Goal: Information Seeking & Learning: Learn about a topic

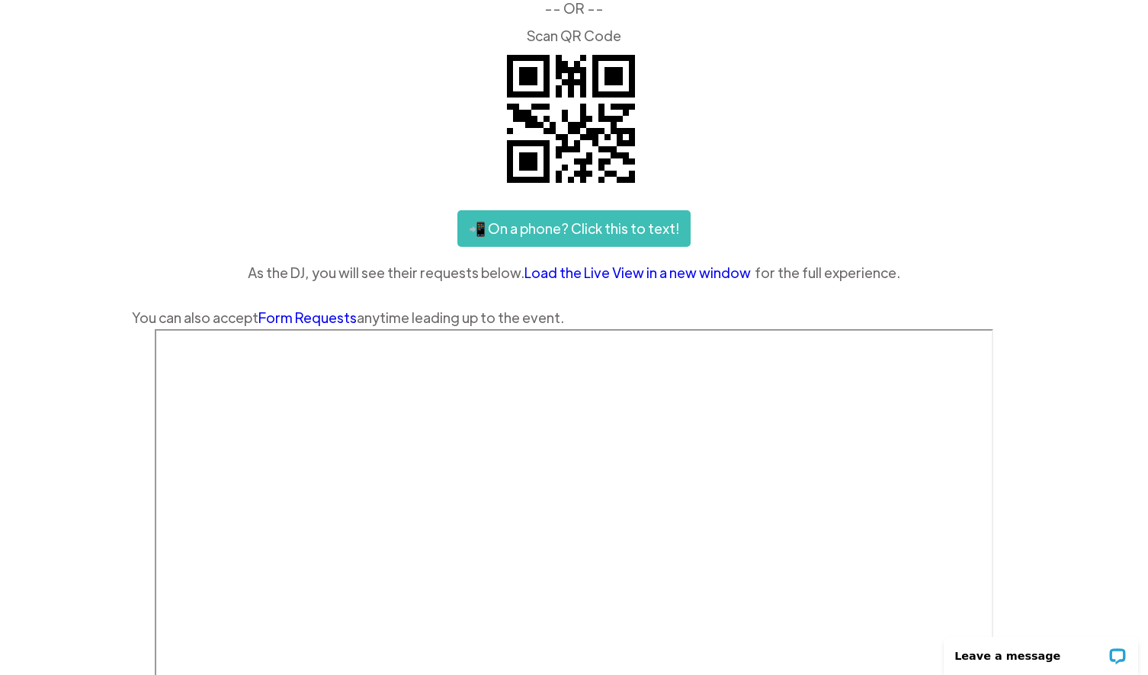
click at [660, 274] on link "Load the Live View in a new window" at bounding box center [639, 272] width 230 height 23
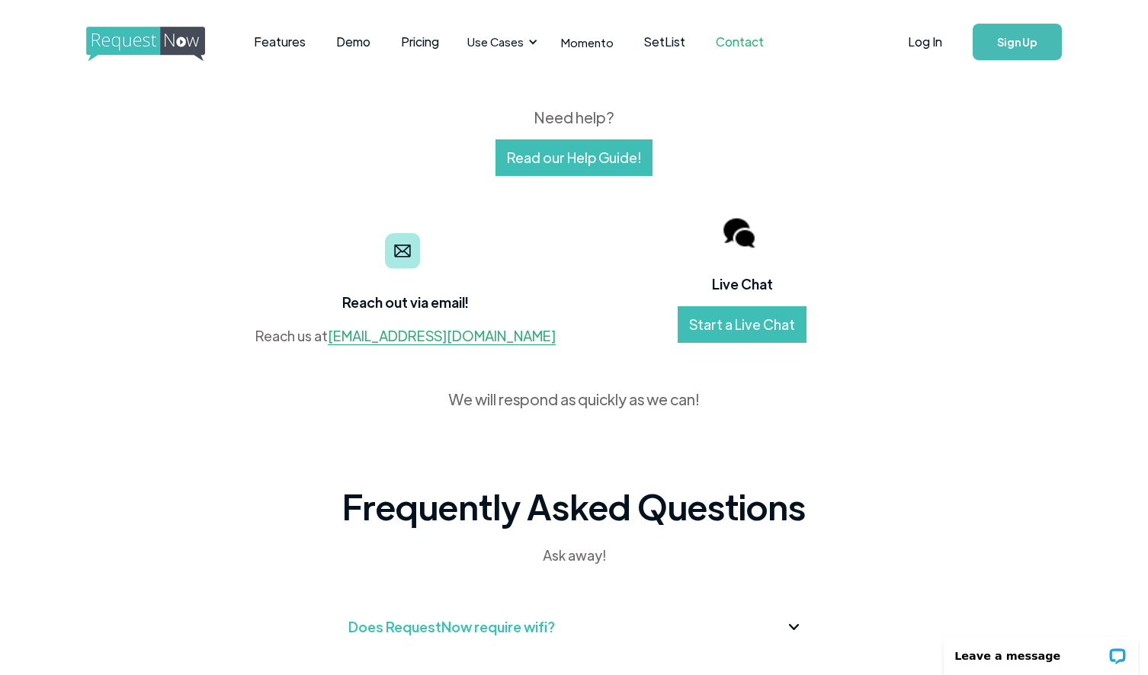
click at [605, 166] on link "Read our Help Guide!" at bounding box center [573, 157] width 157 height 37
click at [277, 44] on link "Features" at bounding box center [280, 41] width 82 height 47
click at [285, 45] on link "Features" at bounding box center [280, 41] width 82 height 47
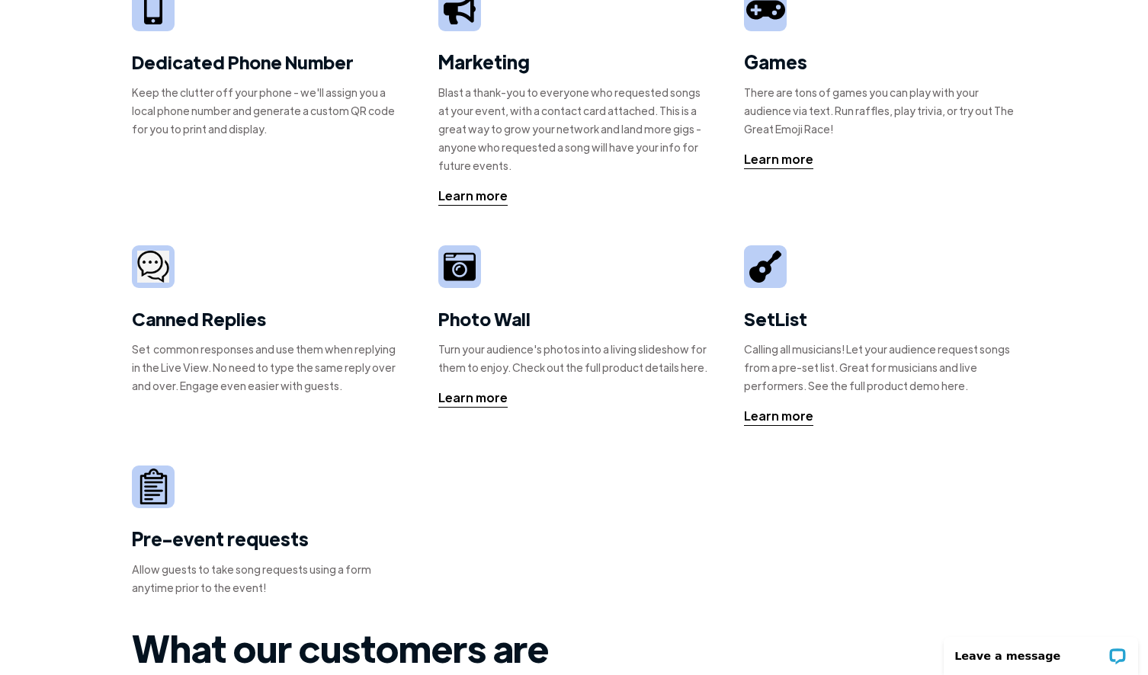
scroll to position [332, 0]
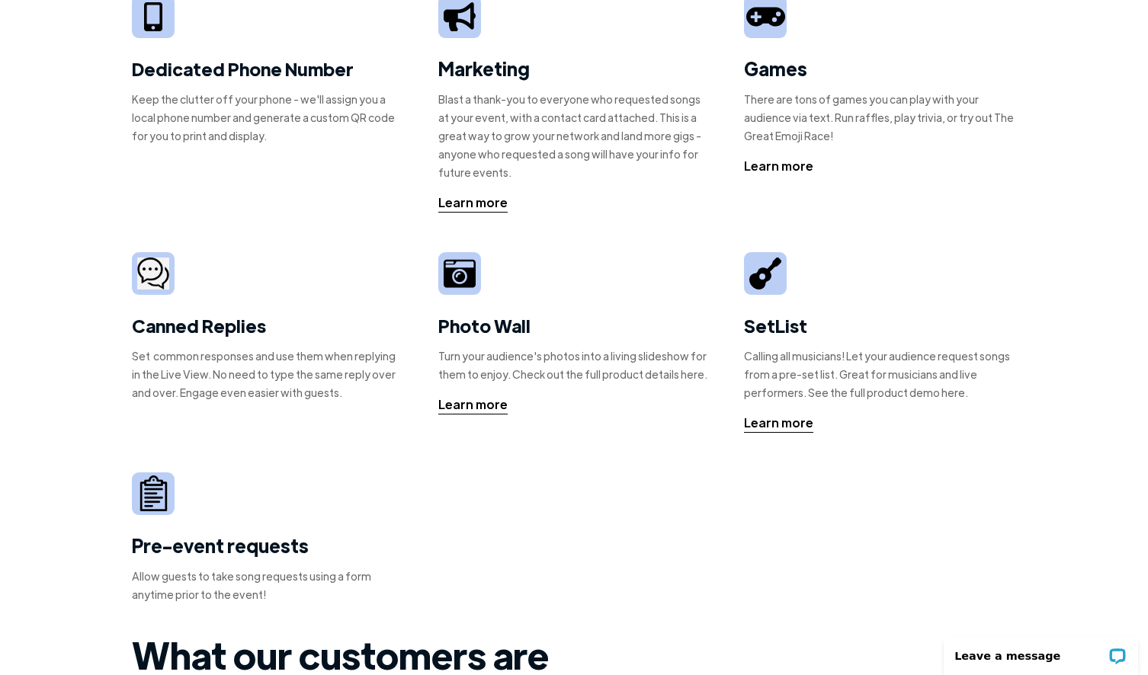
click at [798, 166] on div "Learn more" at bounding box center [778, 166] width 69 height 18
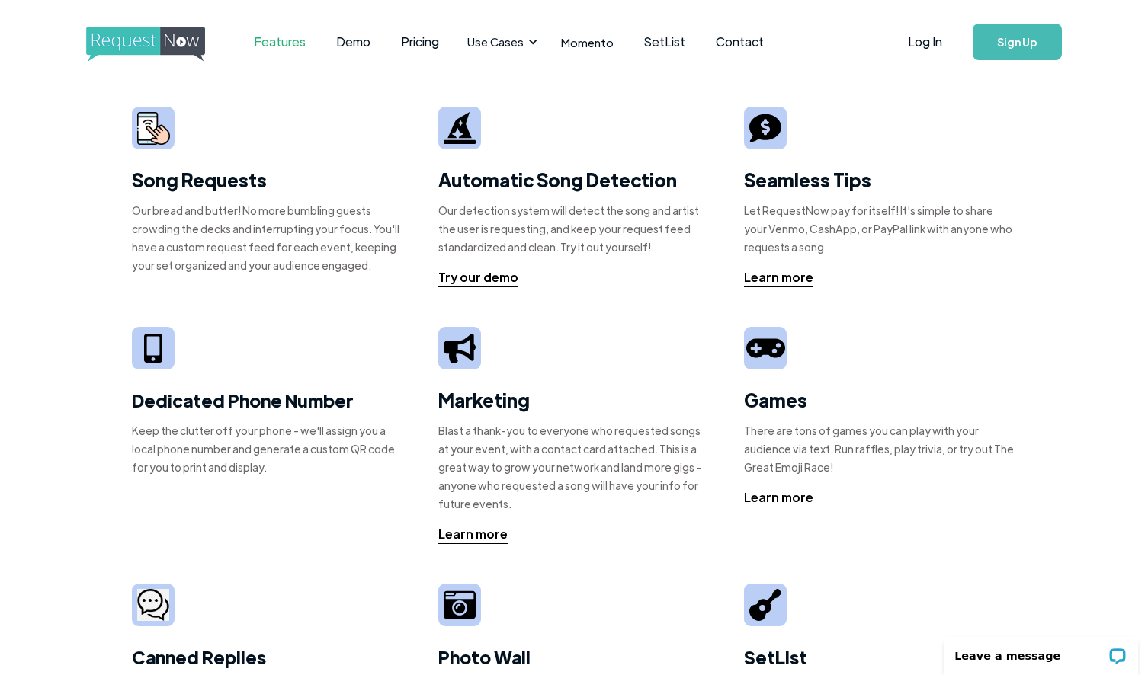
scroll to position [0, 0]
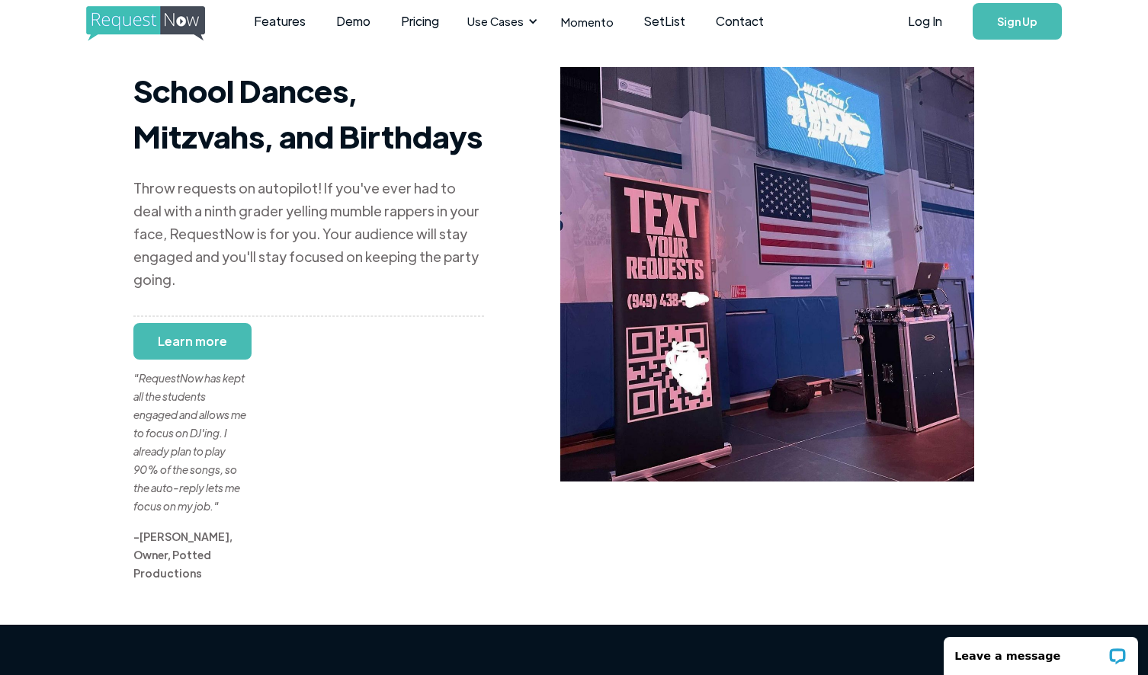
scroll to position [21, 0]
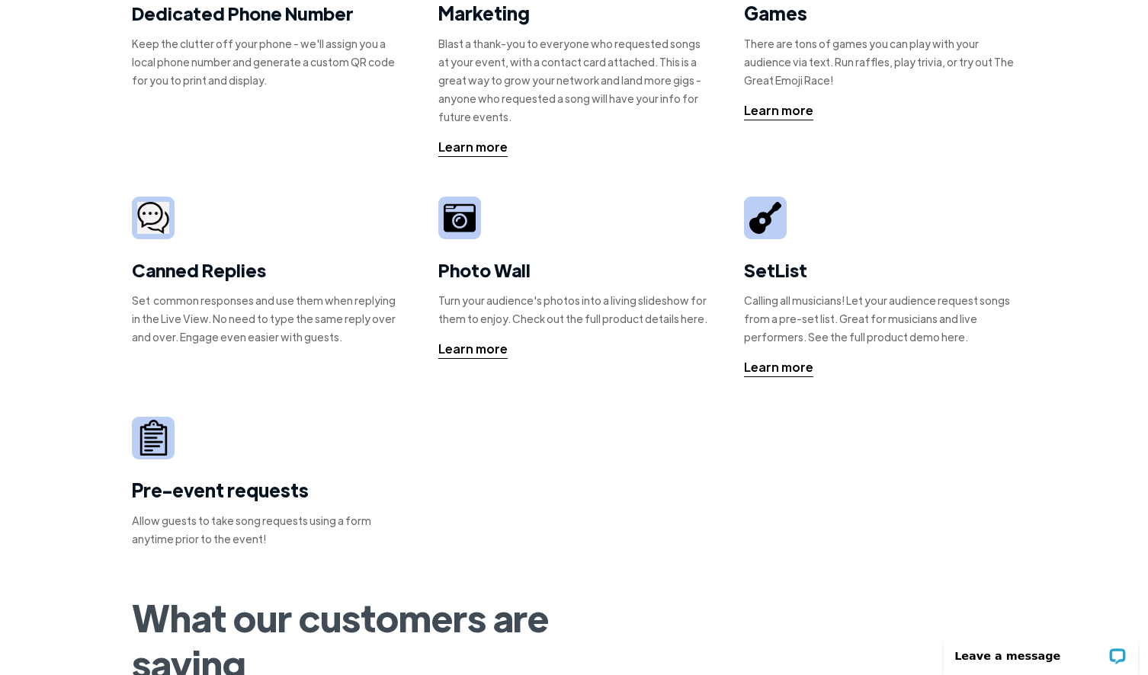
scroll to position [393, 0]
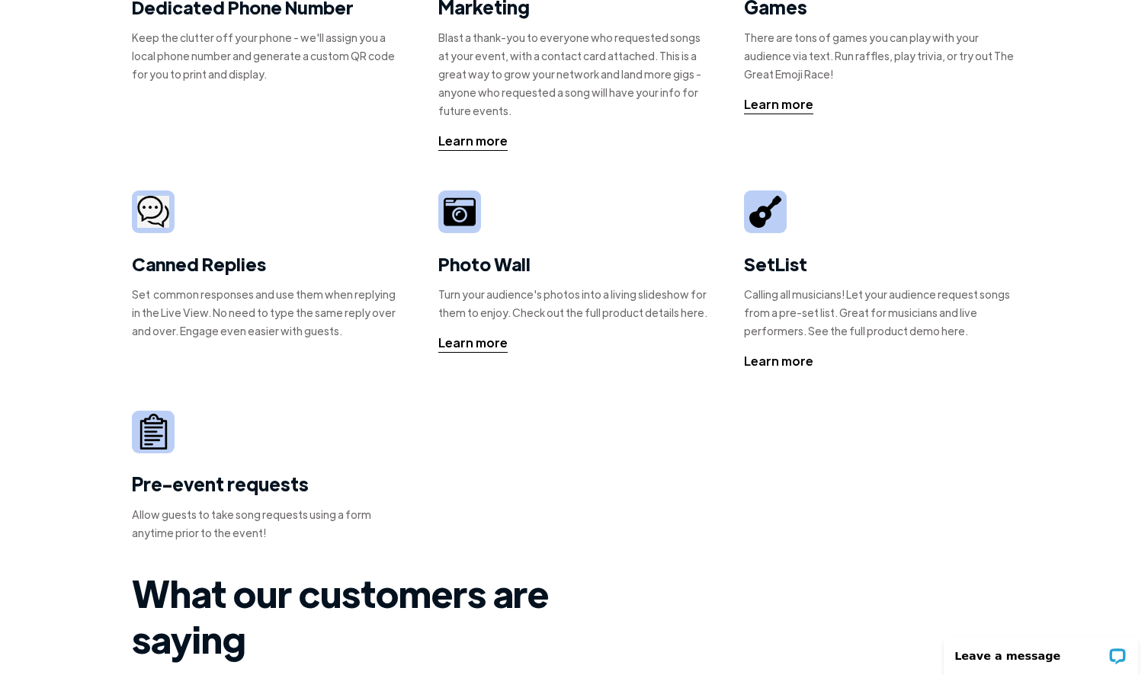
click at [788, 360] on div "Learn more" at bounding box center [778, 361] width 69 height 18
click at [467, 342] on div "Learn more" at bounding box center [472, 343] width 69 height 18
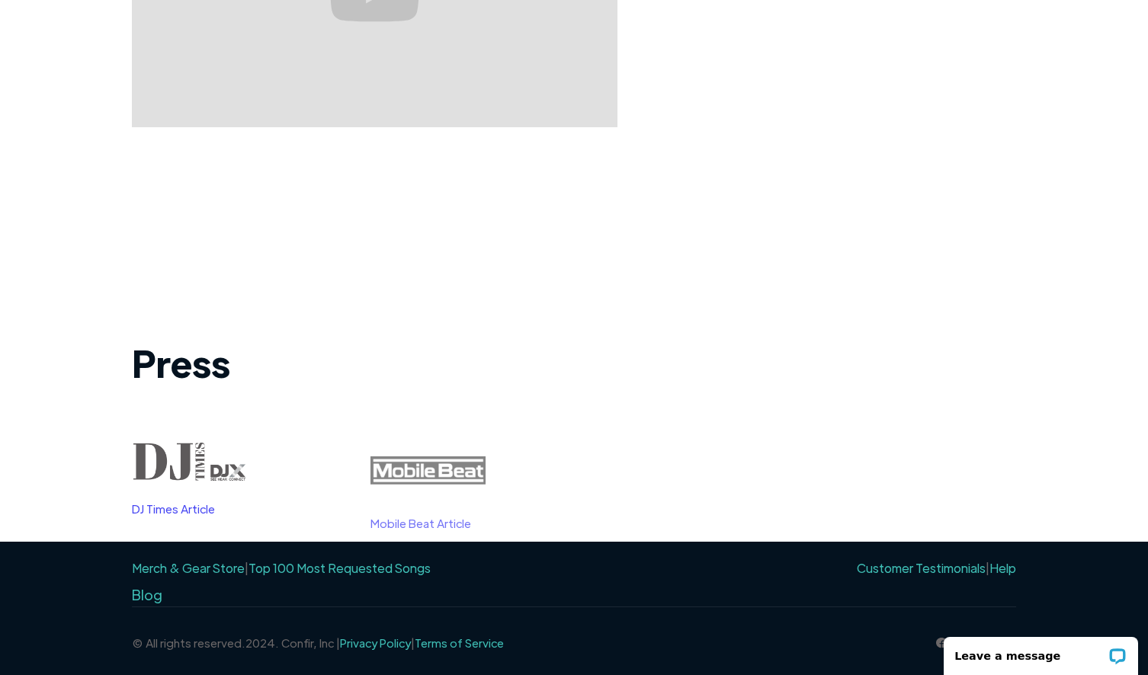
scroll to position [1661, 0]
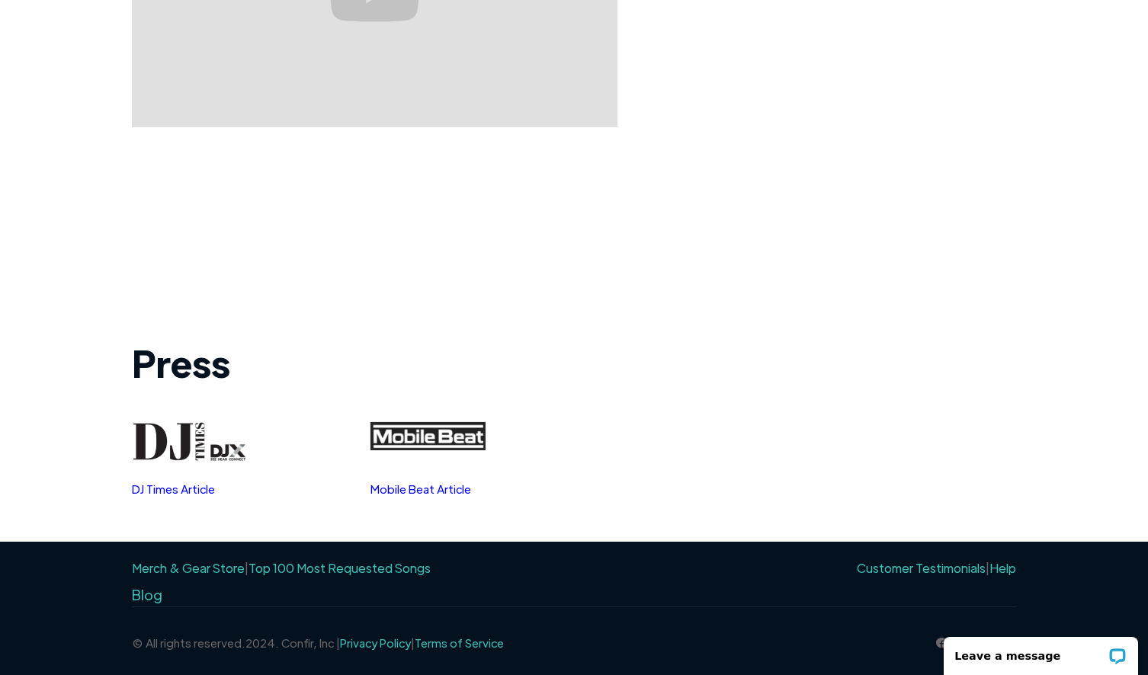
click at [1009, 572] on link "Help" at bounding box center [1002, 568] width 27 height 16
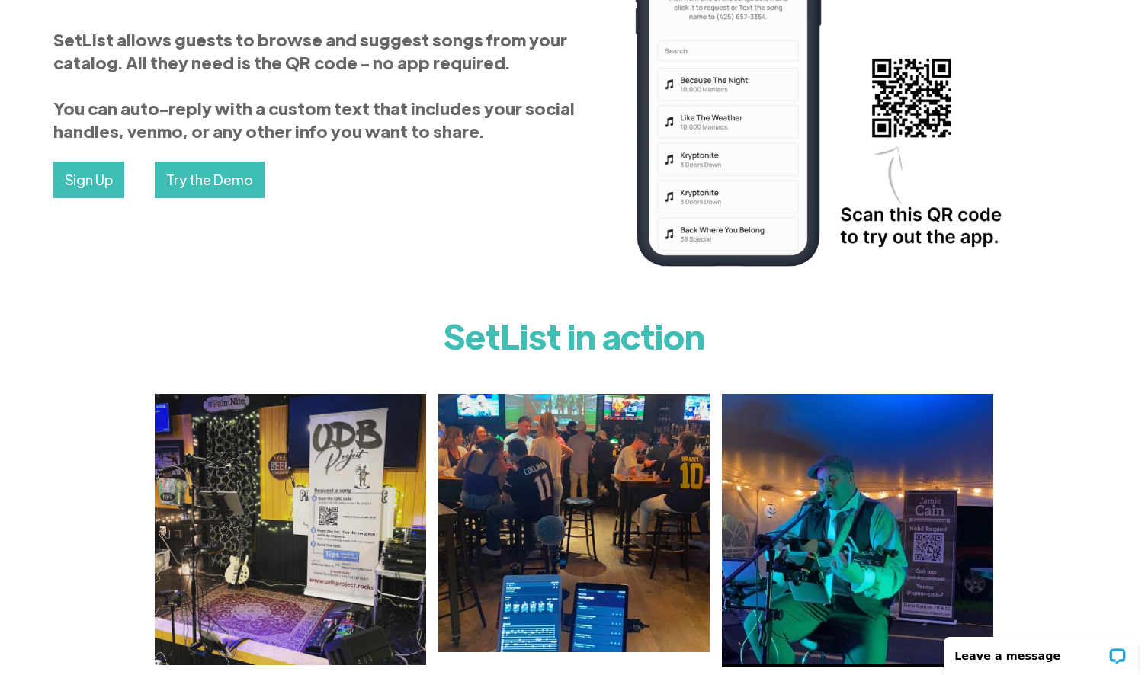
scroll to position [232, 0]
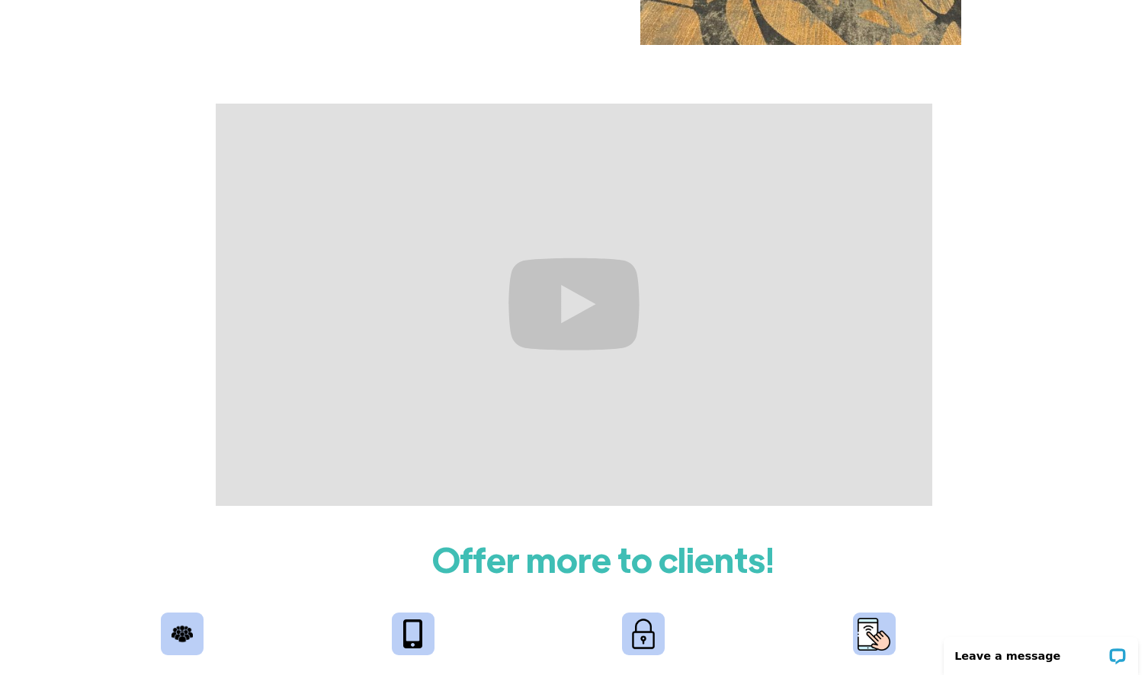
scroll to position [503, 0]
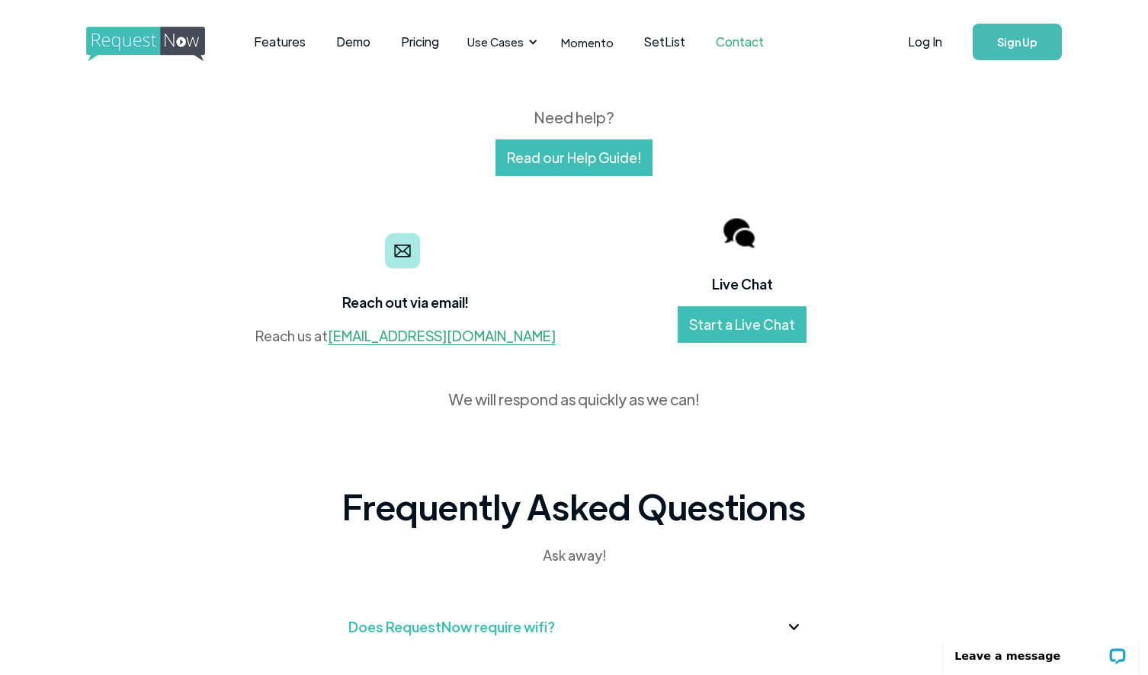
click at [585, 152] on link "Read our Help Guide!" at bounding box center [573, 157] width 157 height 37
